Goal: Task Accomplishment & Management: Complete application form

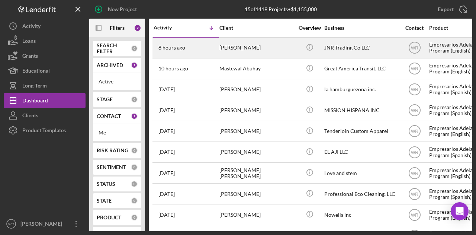
click at [253, 44] on div "[PERSON_NAME]" at bounding box center [257, 48] width 74 height 20
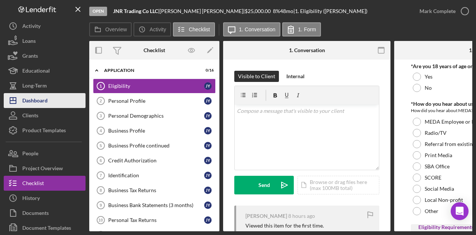
click at [46, 105] on div "Dashboard" at bounding box center [34, 101] width 25 height 17
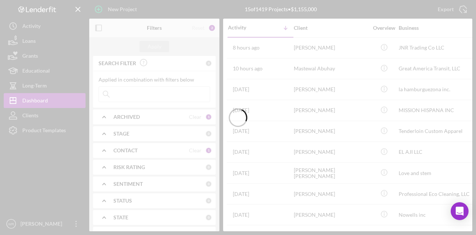
click at [98, 29] on div at bounding box center [238, 117] width 476 height 235
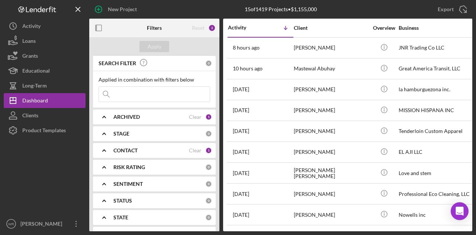
click at [98, 29] on icon "button" at bounding box center [98, 28] width 17 height 17
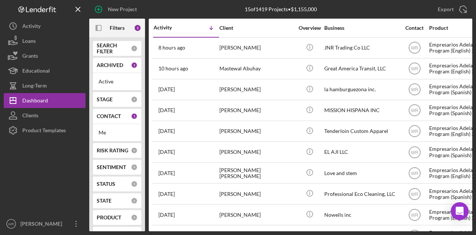
click at [45, 181] on div at bounding box center [45, 177] width 82 height 79
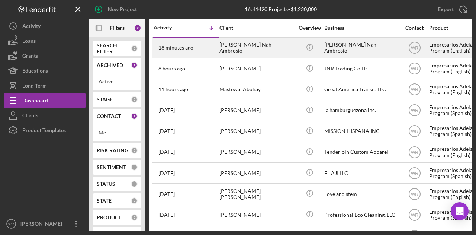
click at [277, 52] on div "[PERSON_NAME] Nah Ambrosio" at bounding box center [257, 48] width 74 height 20
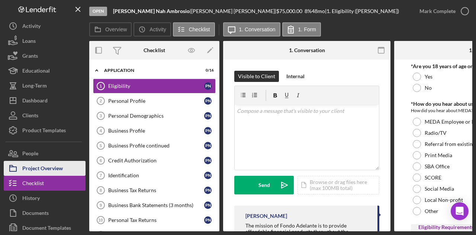
click at [51, 169] on div "Project Overview" at bounding box center [42, 169] width 41 height 17
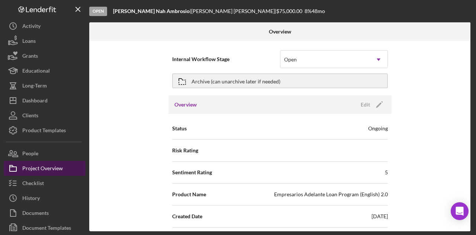
click at [43, 162] on div "Project Overview" at bounding box center [42, 169] width 41 height 17
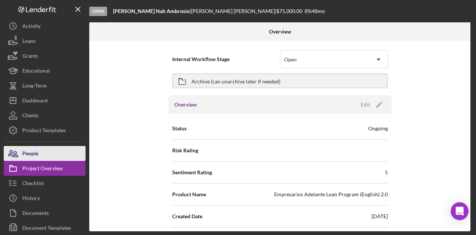
click at [48, 158] on button "People" at bounding box center [45, 153] width 82 height 15
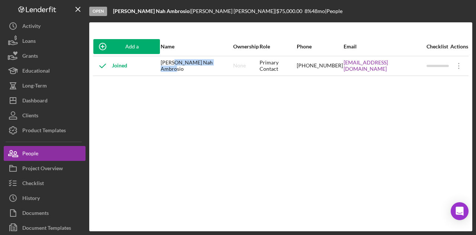
drag, startPoint x: 226, startPoint y: 64, endPoint x: 179, endPoint y: 68, distance: 46.7
click at [179, 68] on div "[PERSON_NAME] Nah Ambrosio" at bounding box center [197, 66] width 72 height 19
click at [235, 71] on div "None" at bounding box center [246, 66] width 26 height 19
drag, startPoint x: 236, startPoint y: 67, endPoint x: 169, endPoint y: 67, distance: 66.3
click at [169, 67] on tr "Joined [PERSON_NAME] Nah Ambrosio None Primary Contact [PHONE_NUMBER] [EMAIL_AD…" at bounding box center [281, 66] width 376 height 20
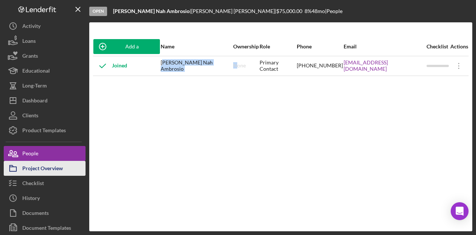
click at [54, 167] on div "Project Overview" at bounding box center [42, 169] width 41 height 17
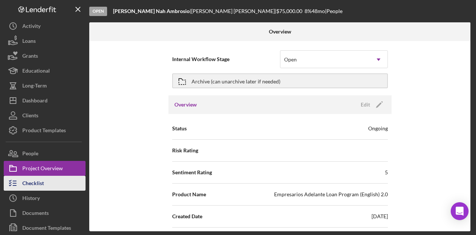
click at [57, 186] on button "Checklist" at bounding box center [45, 183] width 82 height 15
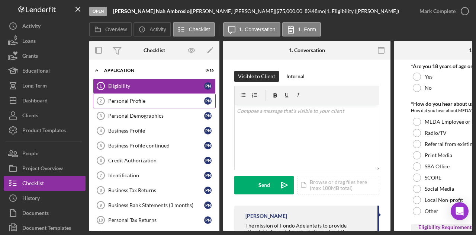
click at [147, 101] on div "Personal Profile" at bounding box center [156, 101] width 96 height 6
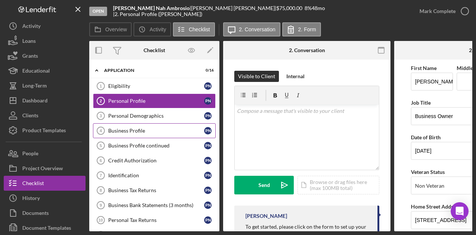
click at [146, 133] on link "Business Profile 4 Business Profile P N" at bounding box center [154, 130] width 123 height 15
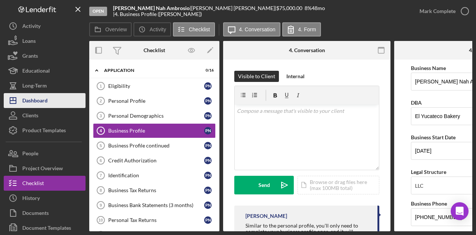
click at [52, 100] on button "Icon/Dashboard Dashboard" at bounding box center [45, 100] width 82 height 15
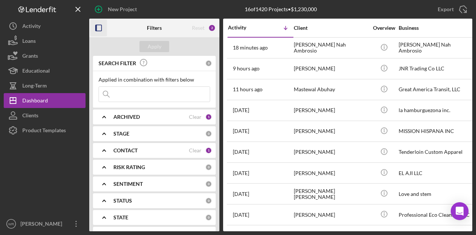
click at [93, 29] on icon "button" at bounding box center [98, 28] width 17 height 17
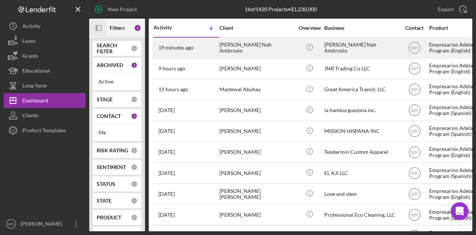
click at [222, 52] on div "[PERSON_NAME] Nah Ambrosio" at bounding box center [257, 48] width 74 height 20
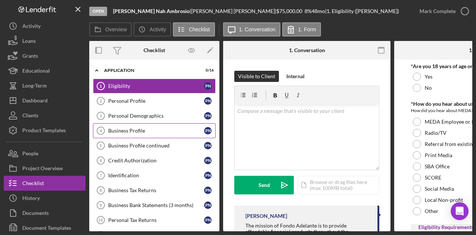
click at [136, 135] on link "Business Profile 4 Business Profile P N" at bounding box center [154, 130] width 123 height 15
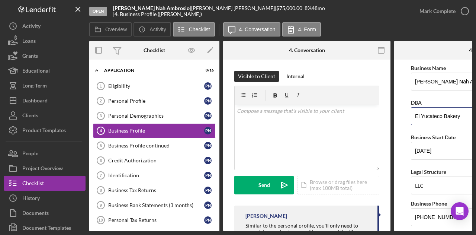
drag, startPoint x: 464, startPoint y: 118, endPoint x: 405, endPoint y: 117, distance: 59.6
click at [405, 117] on form "Business Name [PERSON_NAME] DBA El Yucateco Bakery Business Start Date [DATE] L…" at bounding box center [479, 146] width 168 height 172
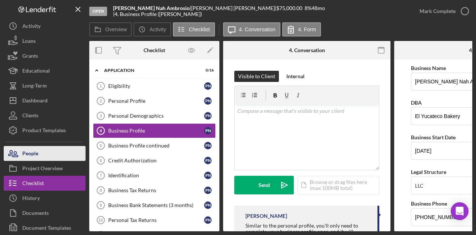
click at [33, 150] on div "People" at bounding box center [30, 154] width 16 height 17
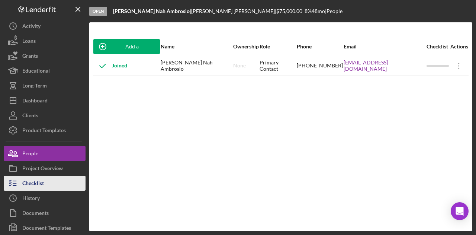
click at [47, 180] on button "Checklist" at bounding box center [45, 183] width 82 height 15
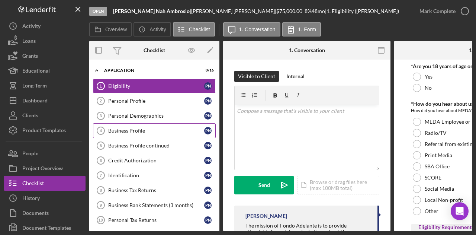
click at [157, 133] on link "Business Profile 4 Business Profile P N" at bounding box center [154, 130] width 123 height 15
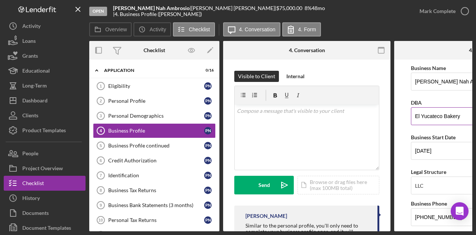
drag, startPoint x: 464, startPoint y: 117, endPoint x: 412, endPoint y: 115, distance: 52.1
click at [412, 115] on input "El Yucateco Bakery" at bounding box center [478, 116] width 134 height 18
click at [421, 82] on input "[PERSON_NAME] Nah Ambrosio" at bounding box center [478, 82] width 134 height 18
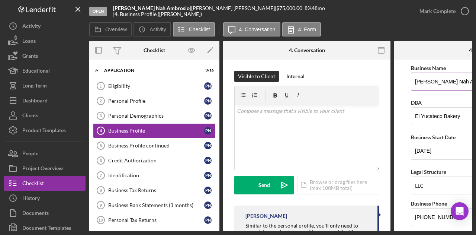
paste input "El Yucateco Bakery"
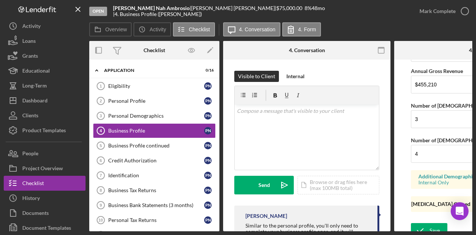
scroll to position [658, 0]
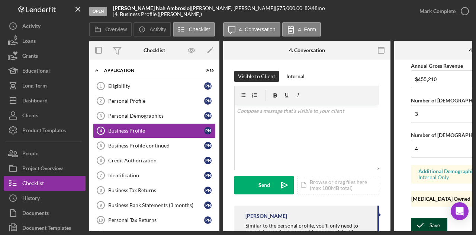
type input "El Yucateco Bakery"
click at [436, 219] on div "Save" at bounding box center [435, 225] width 10 height 15
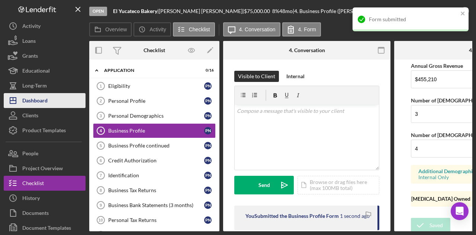
click at [43, 101] on div "Dashboard" at bounding box center [34, 101] width 25 height 17
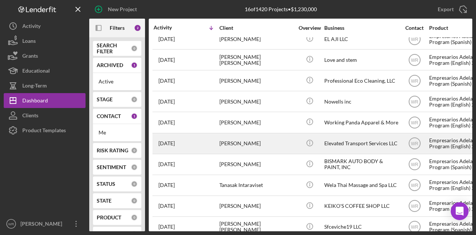
scroll to position [146, 0]
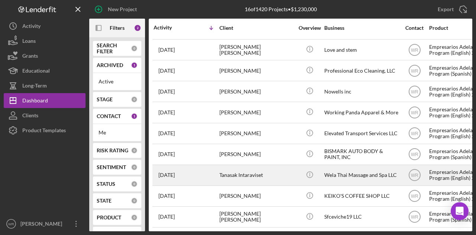
click at [284, 172] on div "Tanasak Intaraviset" at bounding box center [257, 175] width 74 height 20
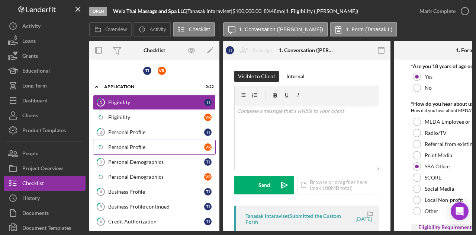
click at [163, 145] on div "Personal Profile" at bounding box center [156, 147] width 96 height 6
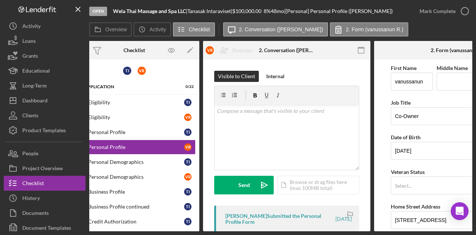
scroll to position [0, 20]
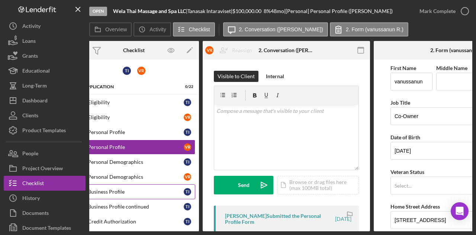
click at [141, 184] on link "4 Business Profile T I" at bounding box center [134, 191] width 123 height 15
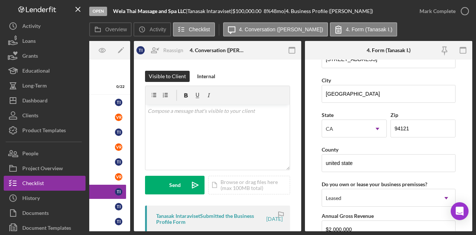
scroll to position [894, 0]
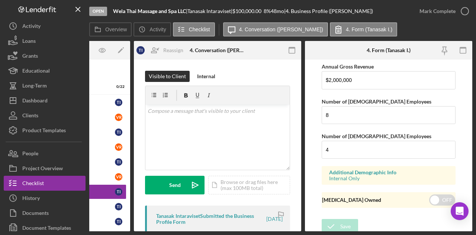
click at [115, 231] on div "Overview Internal Workflow Stage Open Icon/Dropdown Arrow Archive (can unarchiv…" at bounding box center [280, 136] width 383 height 190
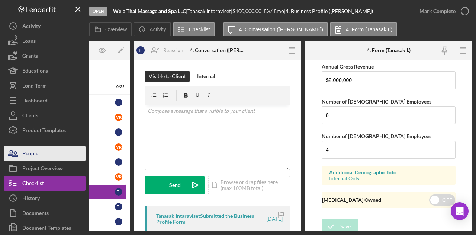
click at [39, 152] on button "People" at bounding box center [45, 153] width 82 height 15
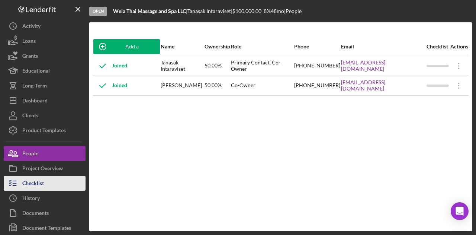
click at [45, 182] on button "Checklist" at bounding box center [45, 183] width 82 height 15
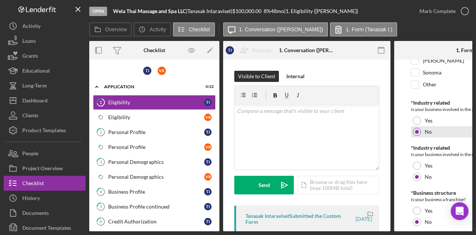
scroll to position [372, 0]
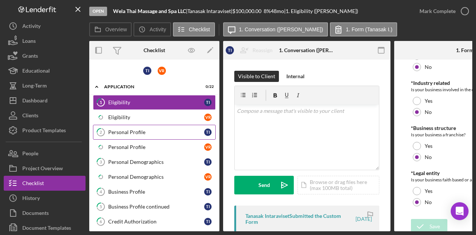
click at [138, 132] on div "Personal Profile" at bounding box center [156, 132] width 96 height 6
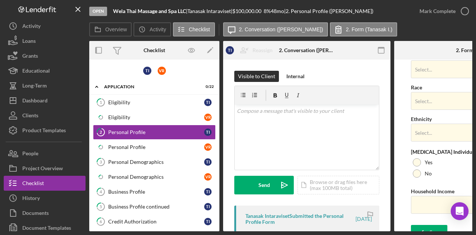
scroll to position [325, 0]
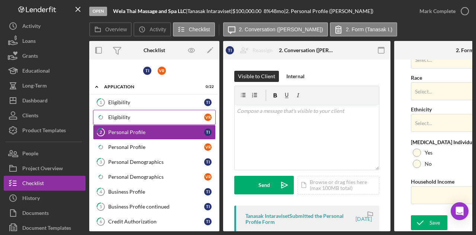
click at [154, 119] on div "Eligibility" at bounding box center [156, 117] width 96 height 6
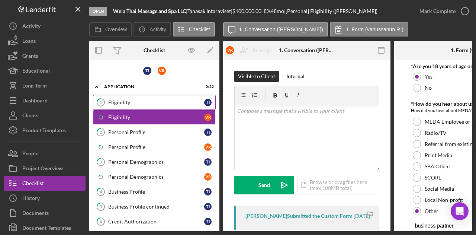
click at [160, 101] on div "Eligibility" at bounding box center [156, 102] width 96 height 6
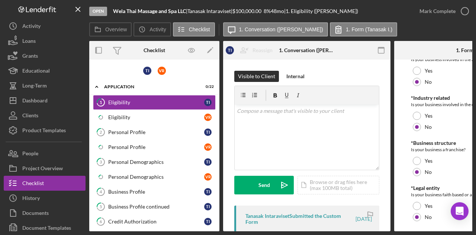
scroll to position [375, 0]
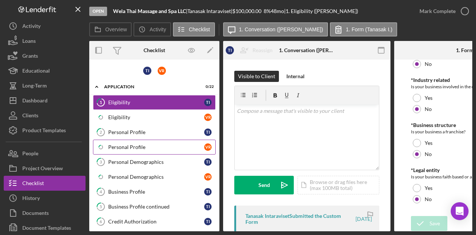
click at [131, 144] on div "Personal Profile" at bounding box center [156, 147] width 96 height 6
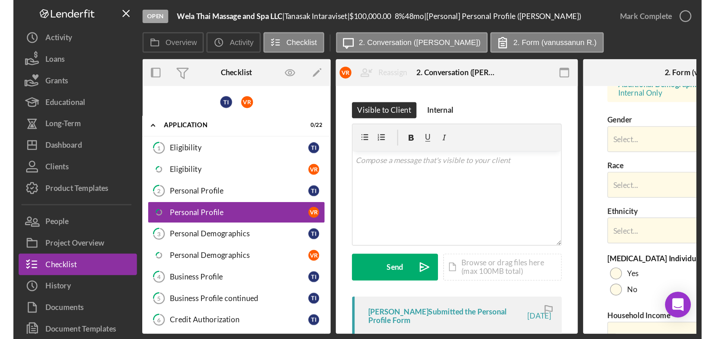
scroll to position [325, 0]
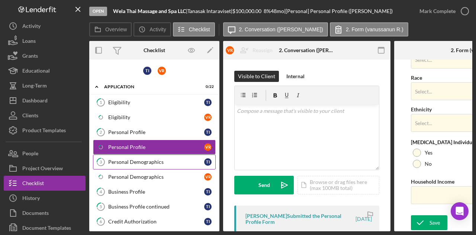
click at [165, 163] on div "Personal Demographics" at bounding box center [156, 162] width 96 height 6
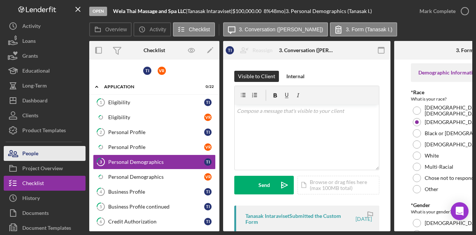
click at [49, 154] on button "People" at bounding box center [45, 153] width 82 height 15
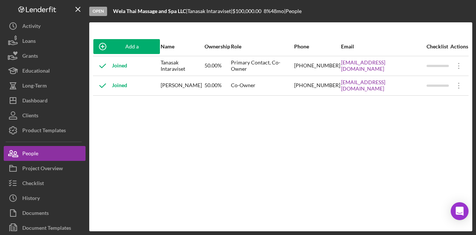
drag, startPoint x: 188, startPoint y: 89, endPoint x: 159, endPoint y: 82, distance: 29.7
click at [159, 82] on tr "Joined vanussanun Ruamsook 50.00% Co-Owner [PHONE_NUMBER] [EMAIL_ADDRESS][DOMAI…" at bounding box center [281, 86] width 376 height 20
click at [161, 85] on div "[PERSON_NAME]" at bounding box center [183, 85] width 44 height 19
drag, startPoint x: 160, startPoint y: 84, endPoint x: 183, endPoint y: 90, distance: 23.4
click at [183, 90] on div "[PERSON_NAME]" at bounding box center [183, 85] width 44 height 19
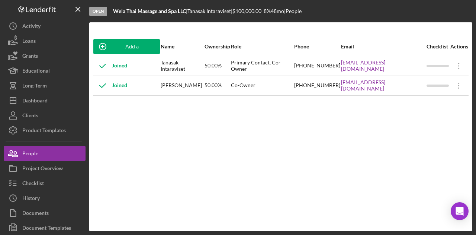
copy div "[PERSON_NAME]"
click at [205, 158] on div "Add a Participant Name Ownership Role Phone Email Checklist Actions Joined Tana…" at bounding box center [280, 126] width 383 height 179
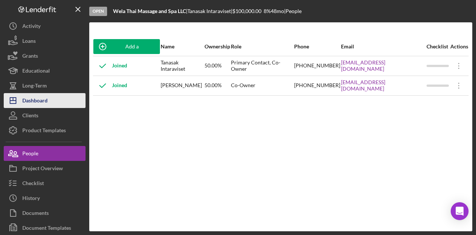
click at [52, 95] on button "Icon/Dashboard Dashboard" at bounding box center [45, 100] width 82 height 15
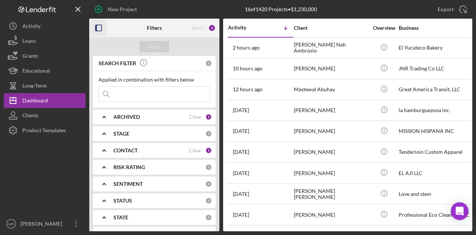
click at [101, 26] on icon "button" at bounding box center [98, 28] width 17 height 17
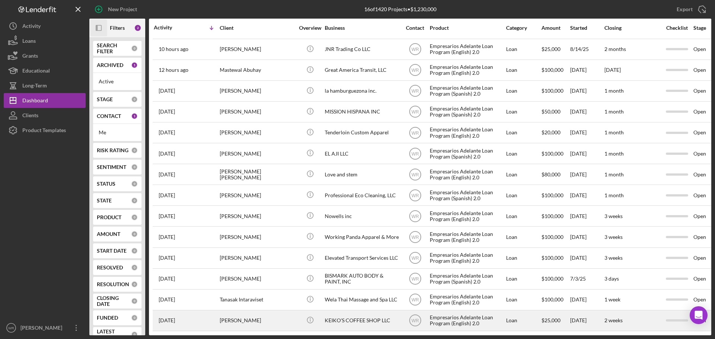
scroll to position [45, 0]
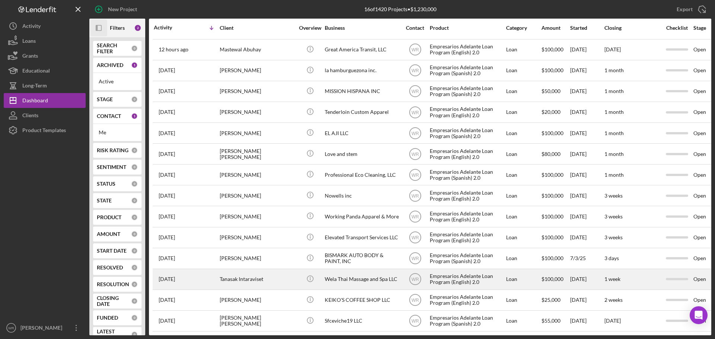
click at [245, 235] on div "Tanasak Intaraviset" at bounding box center [257, 279] width 74 height 20
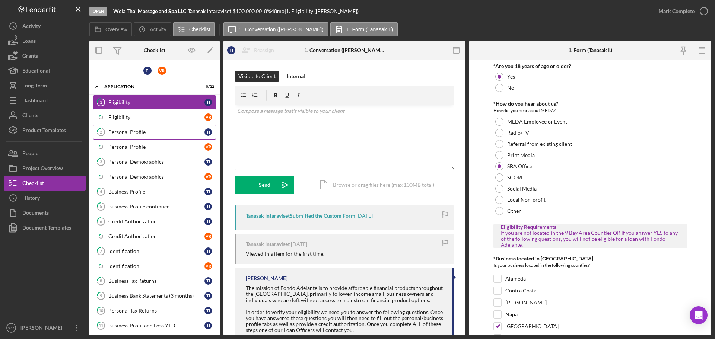
click at [146, 134] on div "Personal Profile" at bounding box center [156, 132] width 96 height 6
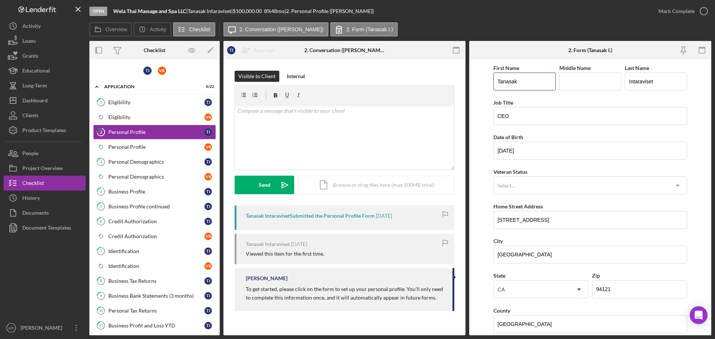
drag, startPoint x: 525, startPoint y: 79, endPoint x: 472, endPoint y: 79, distance: 52.9
click at [472, 79] on form "First Name [PERSON_NAME] Middle Name Last Name Intaraviset Job Title CEO Date o…" at bounding box center [590, 198] width 242 height 276
drag, startPoint x: 663, startPoint y: 82, endPoint x: 620, endPoint y: 84, distance: 42.5
click at [476, 84] on div "First Name [PERSON_NAME] Middle Name Last Name Intaraviset" at bounding box center [590, 80] width 194 height 35
click at [144, 146] on div "Personal Profile" at bounding box center [156, 147] width 96 height 6
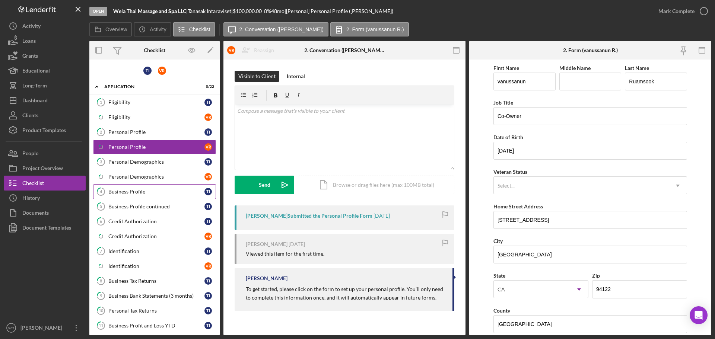
click at [150, 190] on div "Business Profile" at bounding box center [156, 192] width 96 height 6
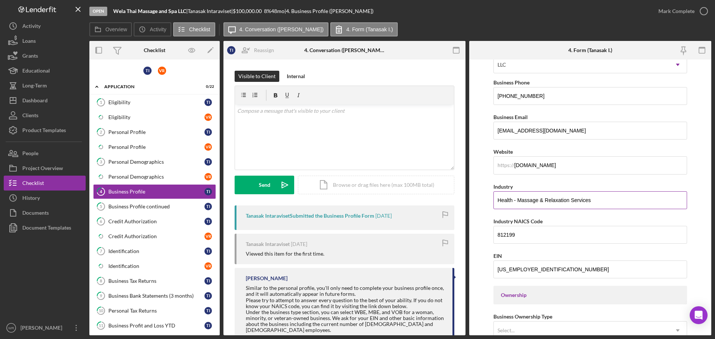
scroll to position [149, 0]
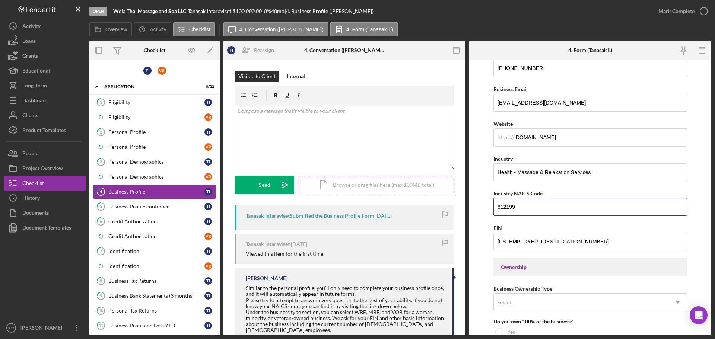
drag, startPoint x: 536, startPoint y: 207, endPoint x: 439, endPoint y: 191, distance: 98.5
click at [439, 191] on div "Overview Internal Workflow Stage Open Icon/Dropdown Arrow Archive (can unarchiv…" at bounding box center [400, 188] width 622 height 294
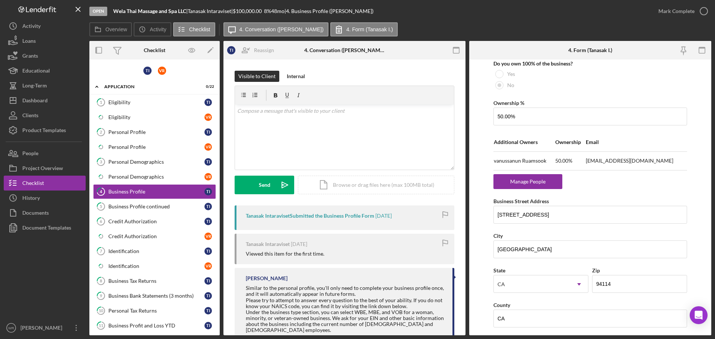
scroll to position [409, 0]
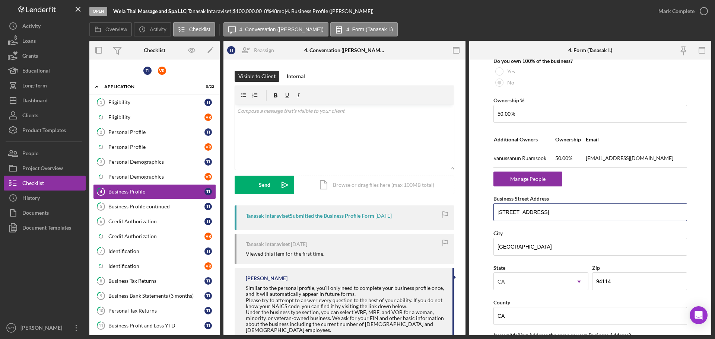
drag, startPoint x: 543, startPoint y: 213, endPoint x: 479, endPoint y: 216, distance: 63.7
click at [476, 216] on form "Business Name Wela Thai Massage and Spa LLC DBA Wela Thai Massage and Spa LLC B…" at bounding box center [590, 198] width 242 height 276
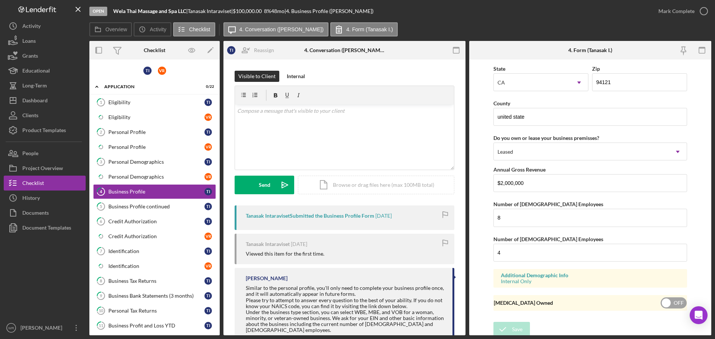
scroll to position [787, 0]
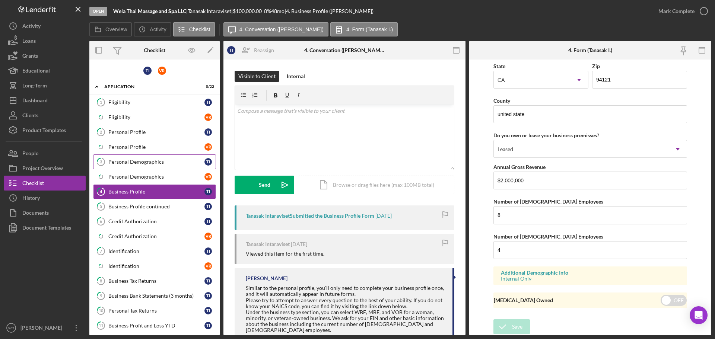
click at [135, 159] on div "Personal Demographics" at bounding box center [156, 162] width 96 height 6
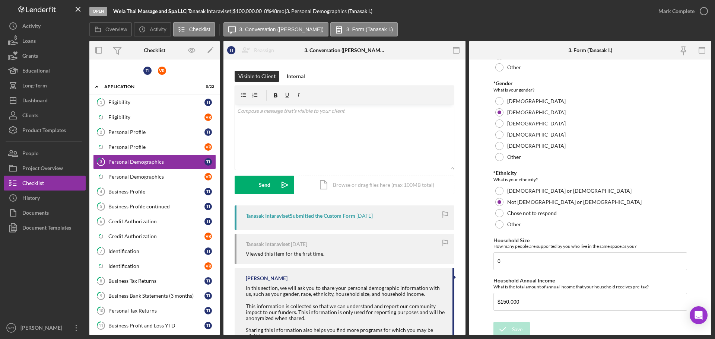
scroll to position [124, 0]
